Goal: Information Seeking & Learning: Compare options

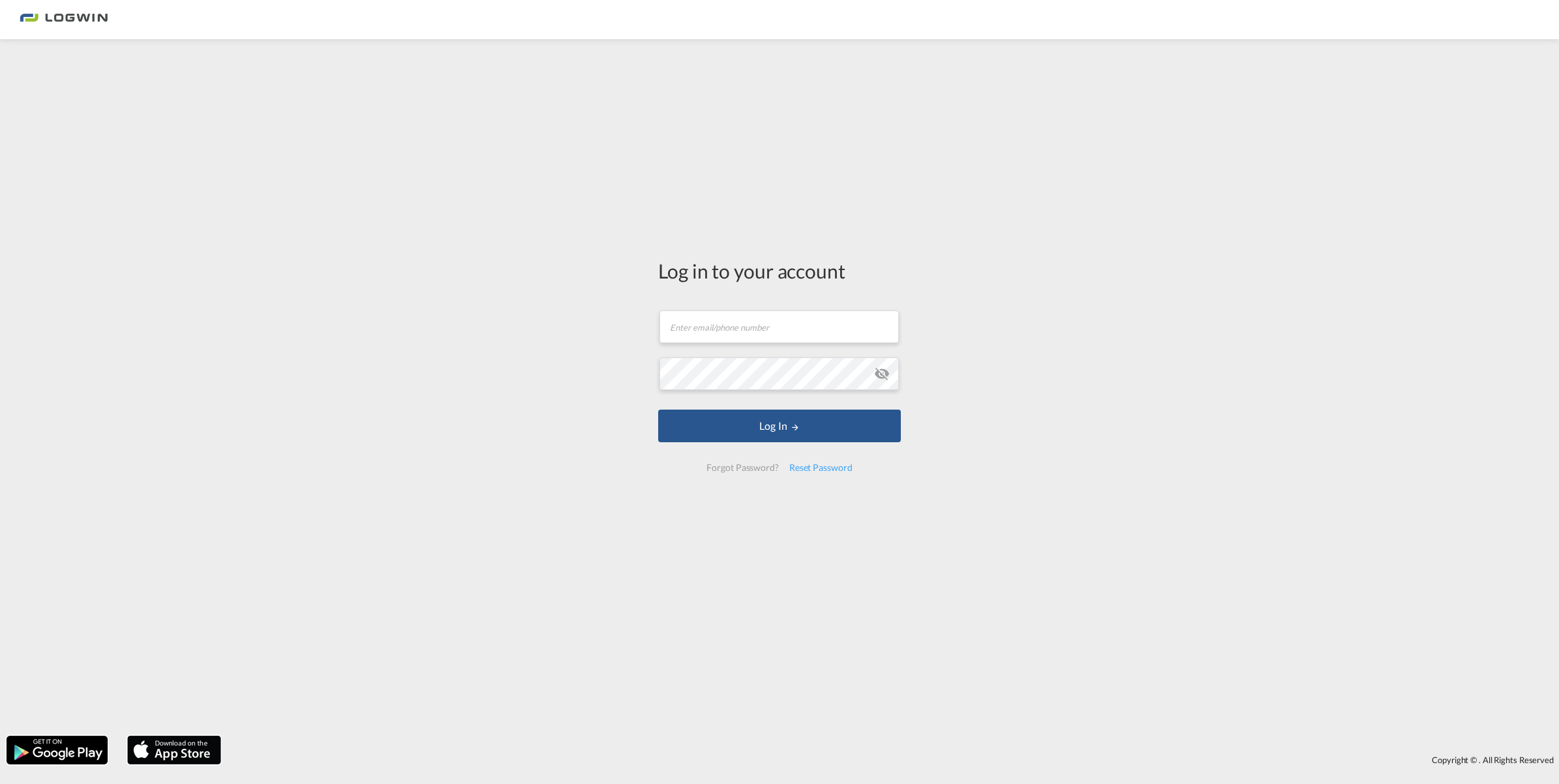
click at [131, 357] on div "Log in to your account Email field is required Password field is required Log I…" at bounding box center [779, 387] width 1559 height 683
click at [765, 317] on input "text" at bounding box center [779, 327] width 240 height 33
type input "[PERSON_NAME][EMAIL_ADDRESS][DOMAIN_NAME]"
click at [813, 432] on button "Log In" at bounding box center [779, 426] width 242 height 33
